Goal: Task Accomplishment & Management: Use online tool/utility

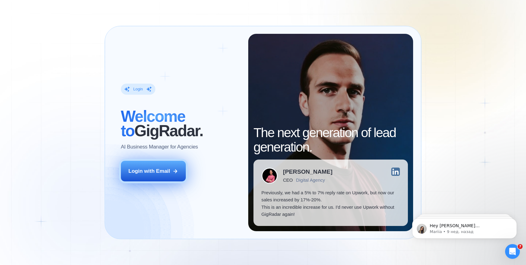
click at [156, 173] on div "Login with Email" at bounding box center [148, 171] width 41 height 7
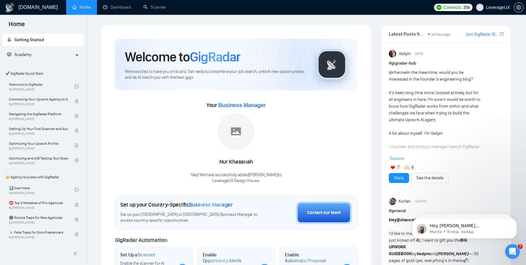
click at [76, 55] on div "Academy" at bounding box center [43, 55] width 82 height 12
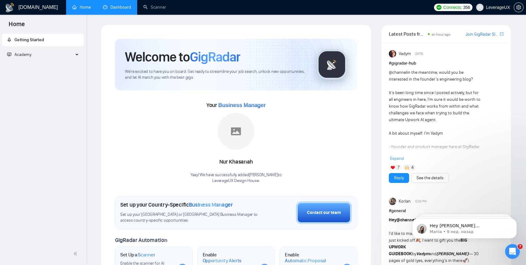
click at [115, 6] on link "Dashboard" at bounding box center [117, 7] width 28 height 5
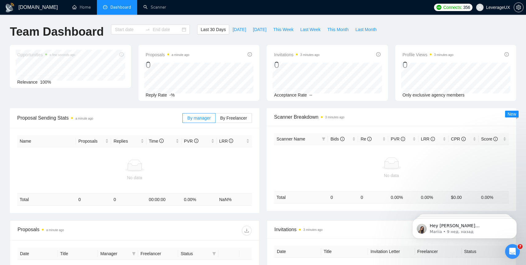
type input "[DATE]"
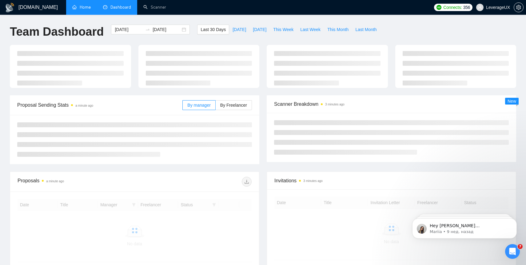
click at [82, 5] on link "Home" at bounding box center [81, 7] width 18 height 5
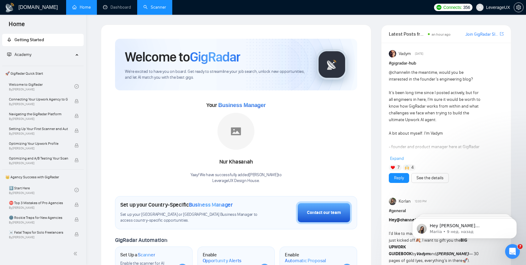
click at [164, 5] on link "Scanner" at bounding box center [154, 7] width 23 height 5
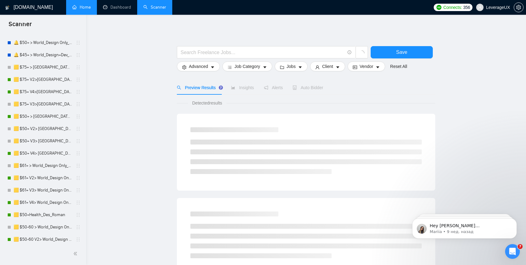
scroll to position [39, 0]
click at [46, 117] on link "🟨 $50+ > [GEOGRAPHIC_DATA]+[GEOGRAPHIC_DATA] Only_Tony-UX/UI_General" at bounding box center [43, 116] width 58 height 12
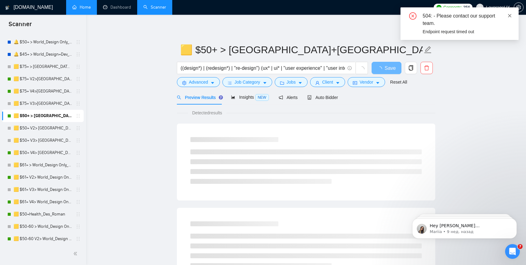
click at [511, 17] on icon "close" at bounding box center [509, 16] width 4 height 4
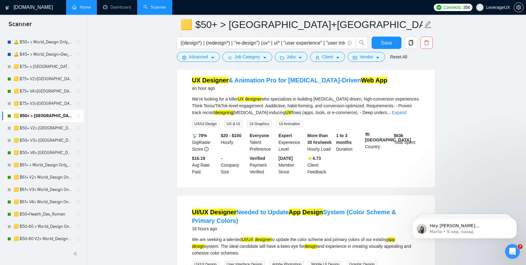
scroll to position [9, 0]
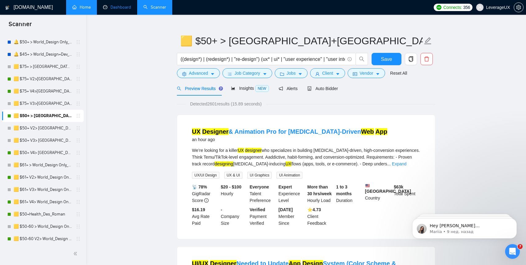
click at [120, 5] on link "Dashboard" at bounding box center [117, 7] width 28 height 5
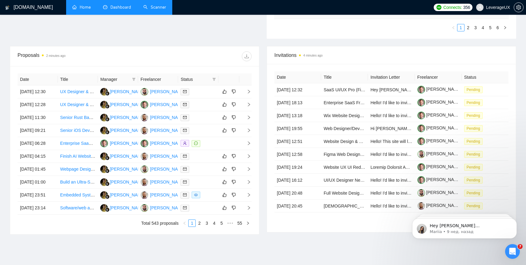
scroll to position [202, 0]
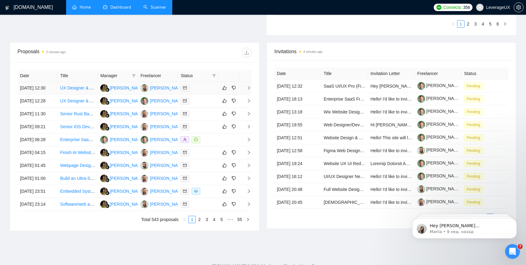
click at [249, 90] on icon "right" at bounding box center [249, 88] width 2 height 4
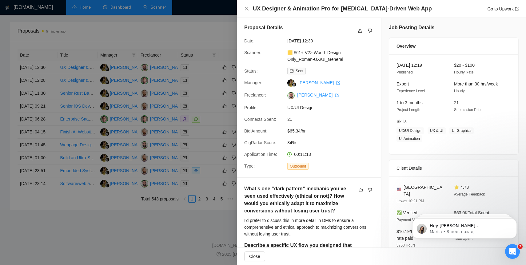
scroll to position [0, 0]
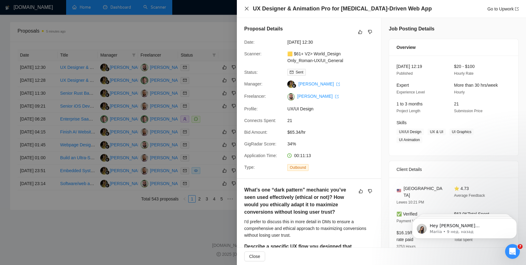
click at [246, 8] on icon "close" at bounding box center [247, 9] width 4 height 4
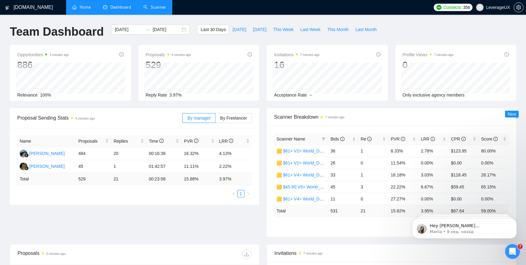
click at [157, 10] on link "Scanner" at bounding box center [154, 7] width 23 height 5
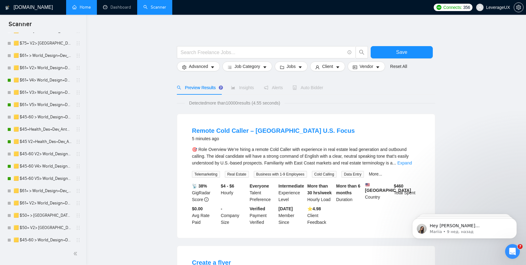
scroll to position [294, 0]
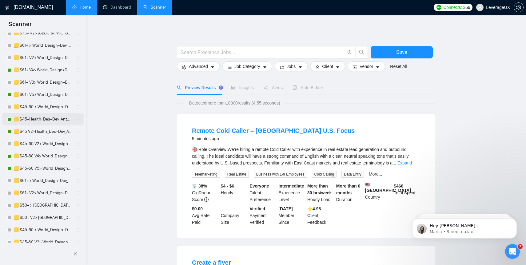
click at [39, 119] on link "🟨 $45+Health_Des+Dev_Antony" at bounding box center [43, 119] width 58 height 12
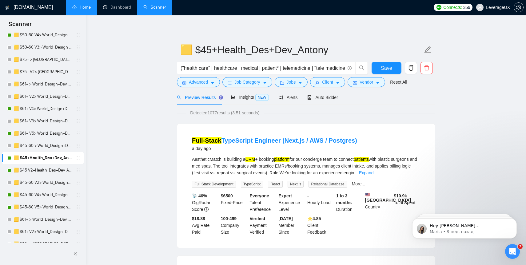
scroll to position [250, 0]
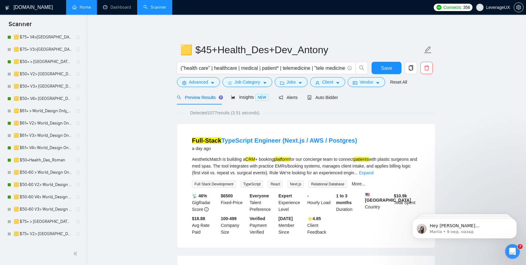
scroll to position [95, 0]
click at [53, 158] on link "🟨 $50+Health_Des_Roman" at bounding box center [43, 159] width 58 height 12
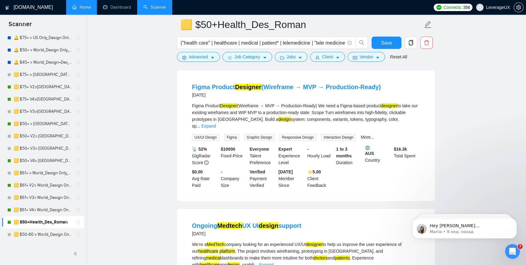
scroll to position [30, 0]
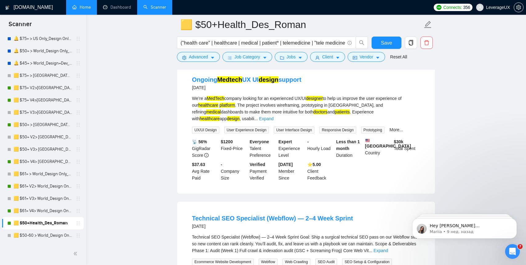
scroll to position [204, 0]
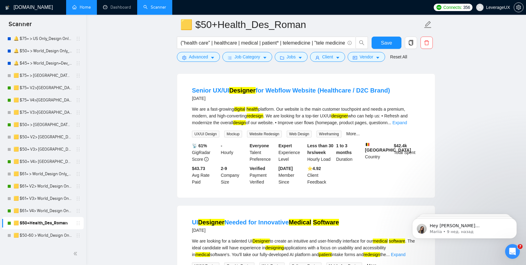
scroll to position [1006, 0]
